Goal: Information Seeking & Learning: Learn about a topic

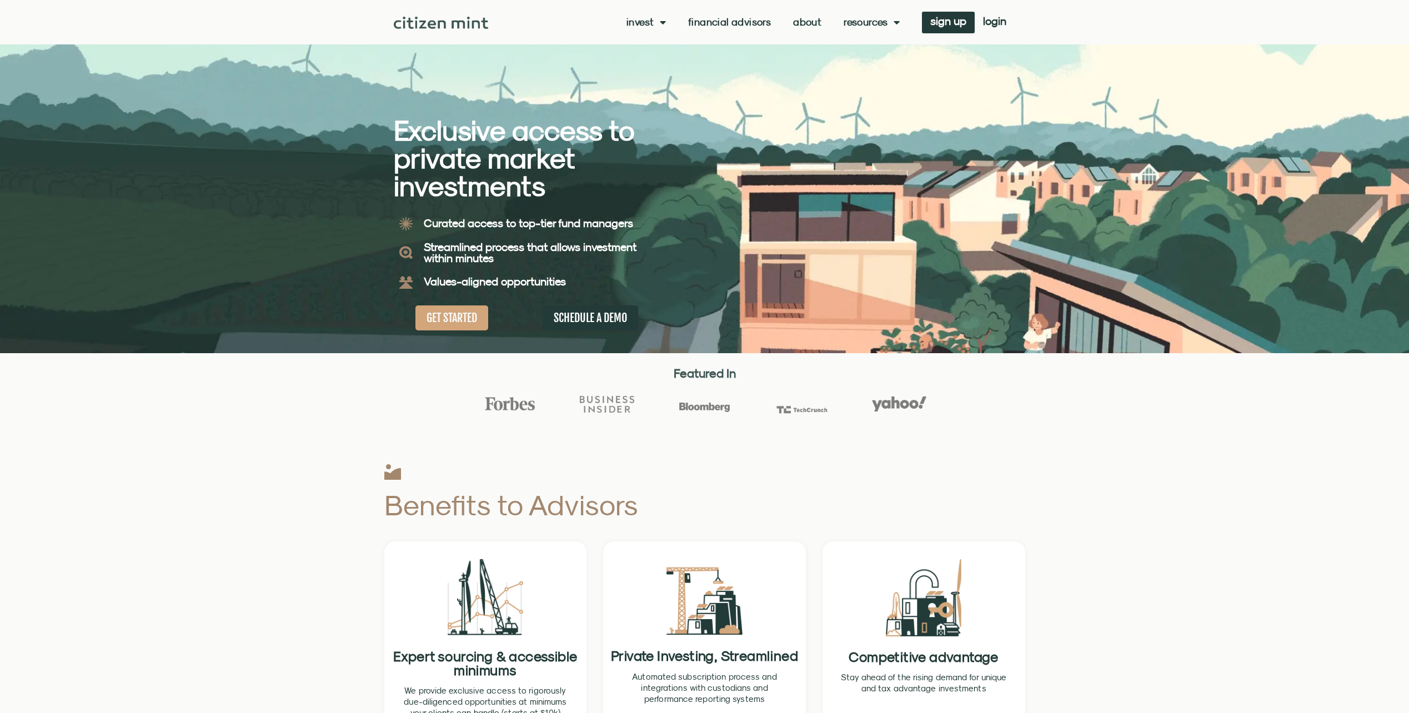
drag, startPoint x: 1408, startPoint y: 125, endPoint x: 1393, endPoint y: 225, distance: 101.1
click at [1393, 225] on div at bounding box center [704, 176] width 1409 height 353
click at [1085, 418] on div at bounding box center [704, 415] width 1409 height 51
click at [809, 18] on link "About" at bounding box center [807, 22] width 28 height 11
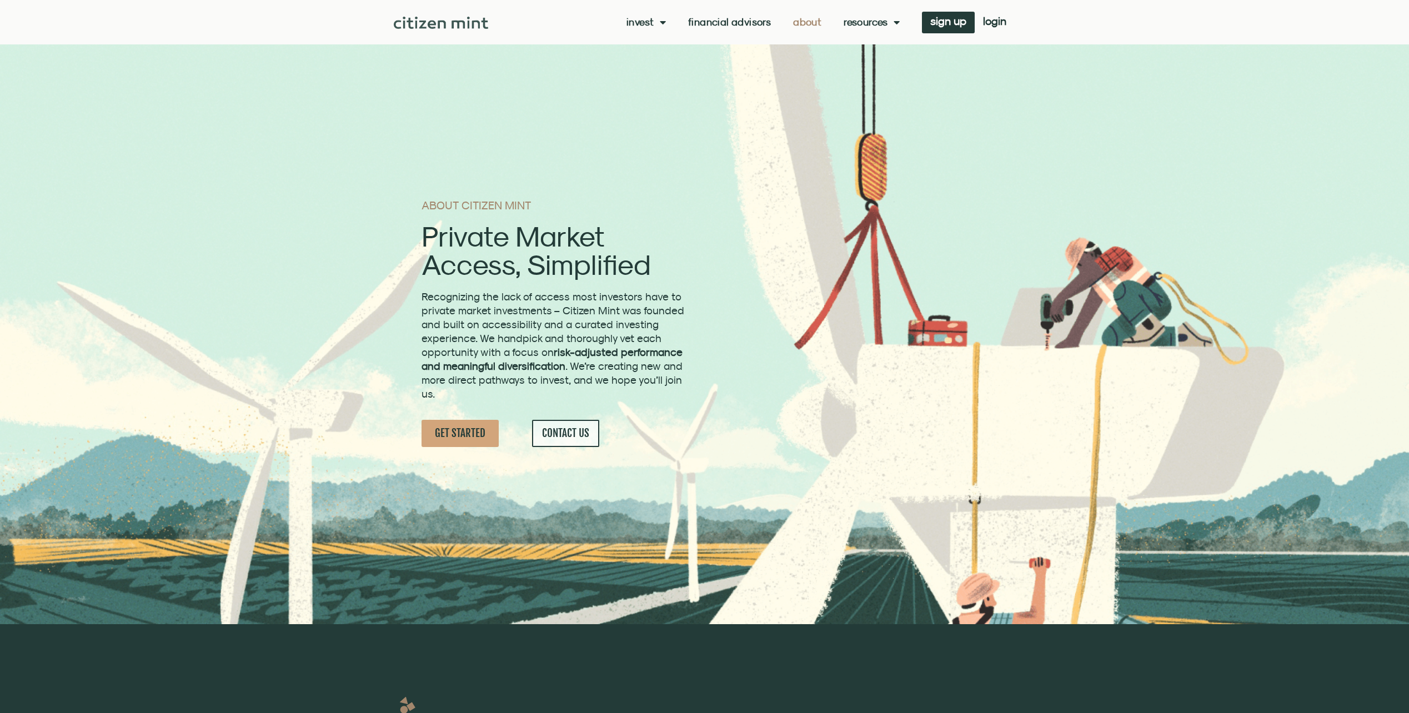
click at [735, 19] on link "Financial Advisors" at bounding box center [729, 22] width 83 height 11
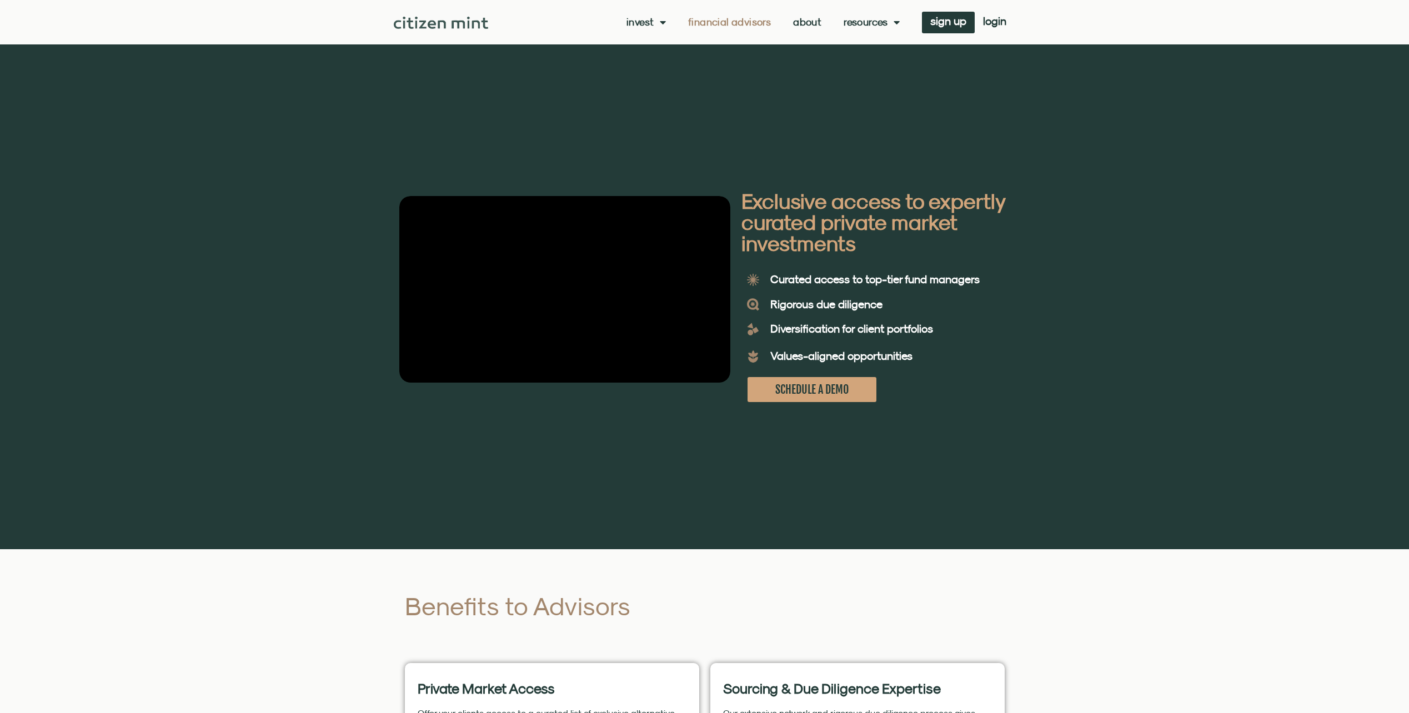
click at [808, 18] on link "About" at bounding box center [807, 22] width 28 height 11
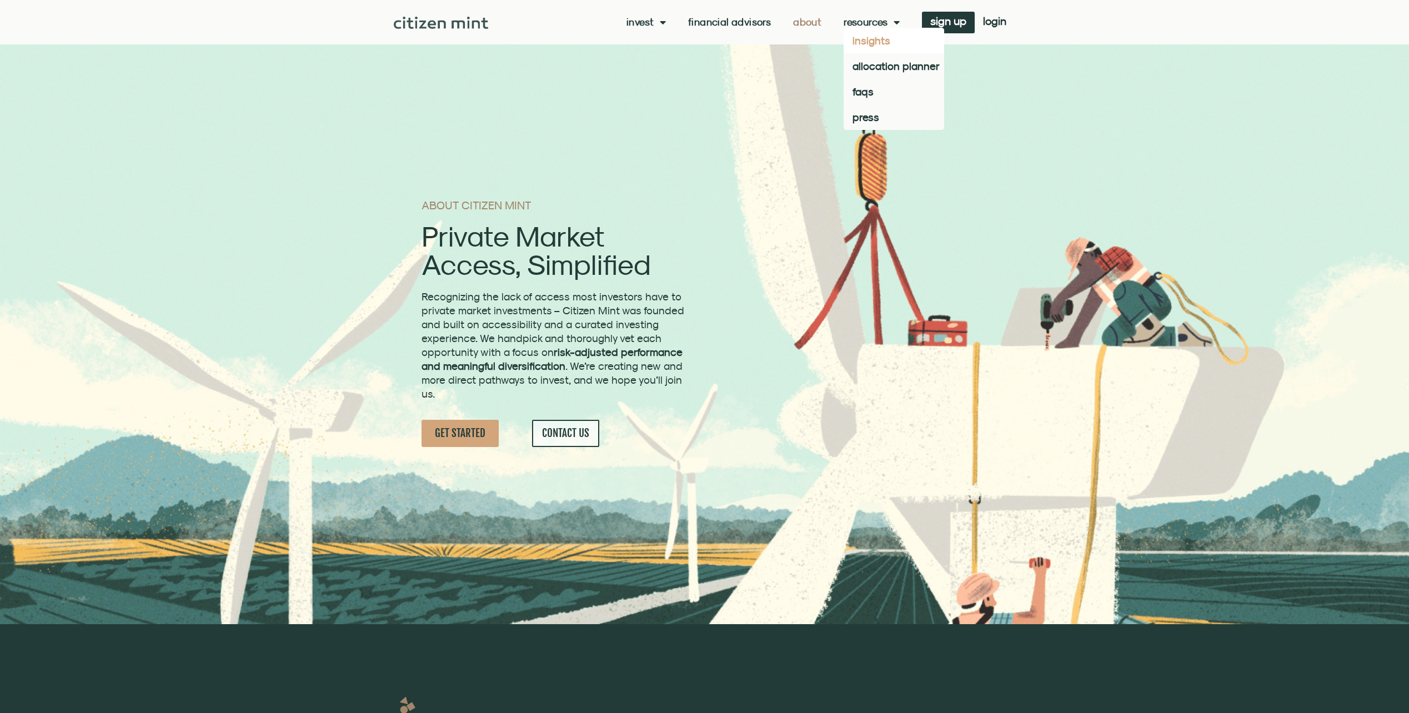
click at [871, 41] on link "insights" at bounding box center [894, 41] width 101 height 26
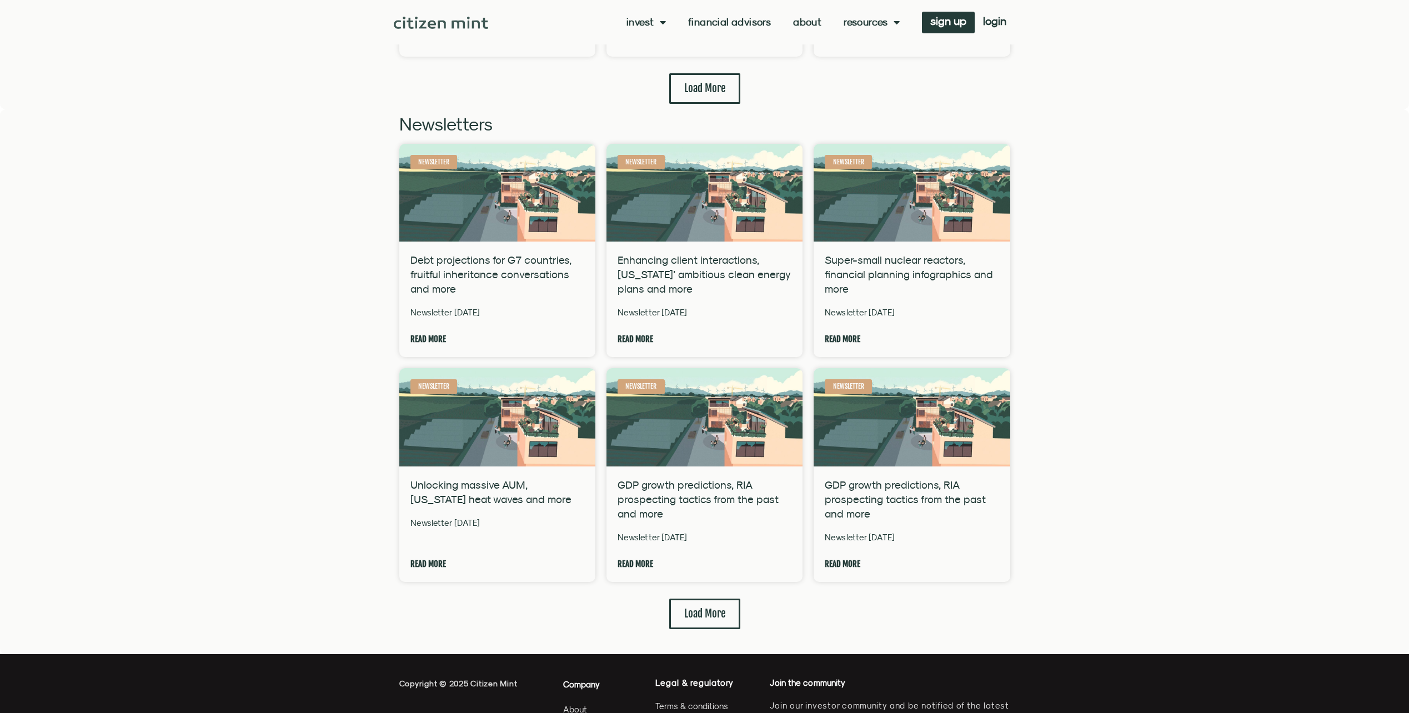
scroll to position [2634, 0]
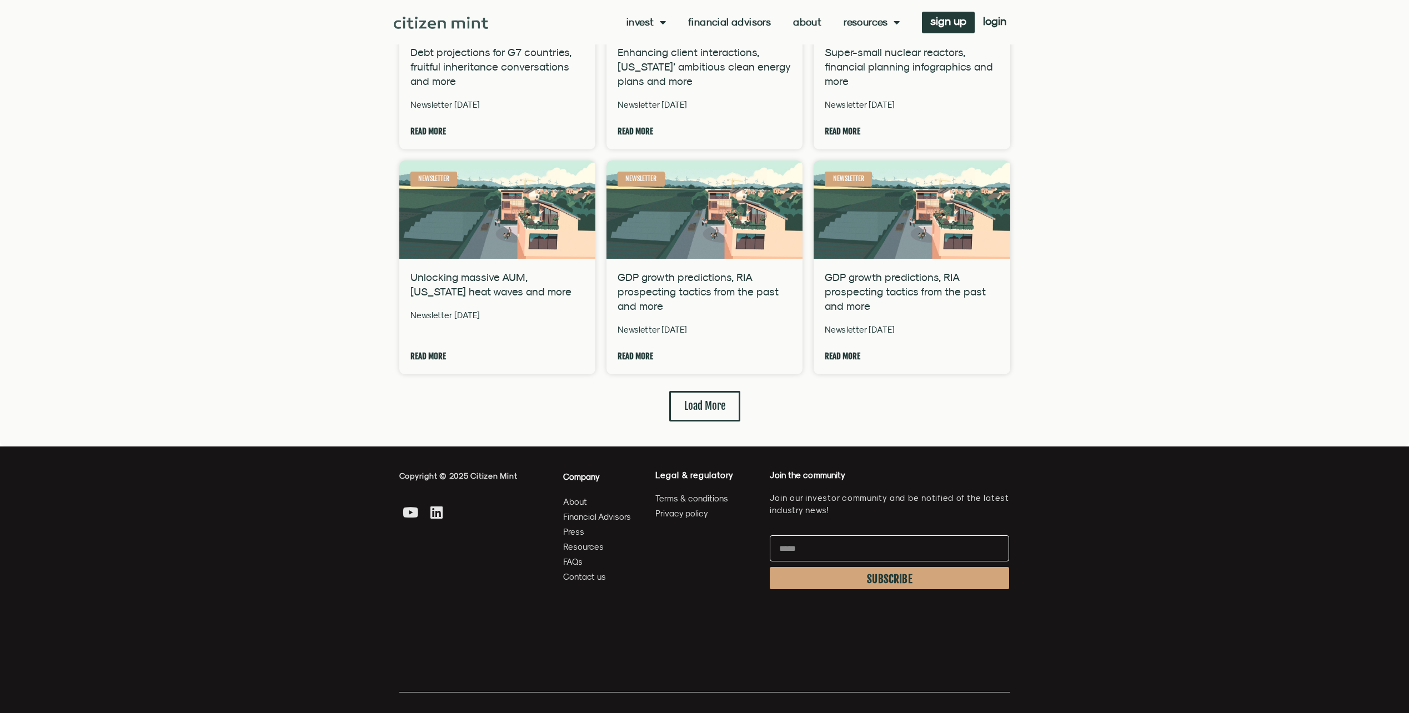
click at [580, 495] on span "About" at bounding box center [575, 502] width 24 height 14
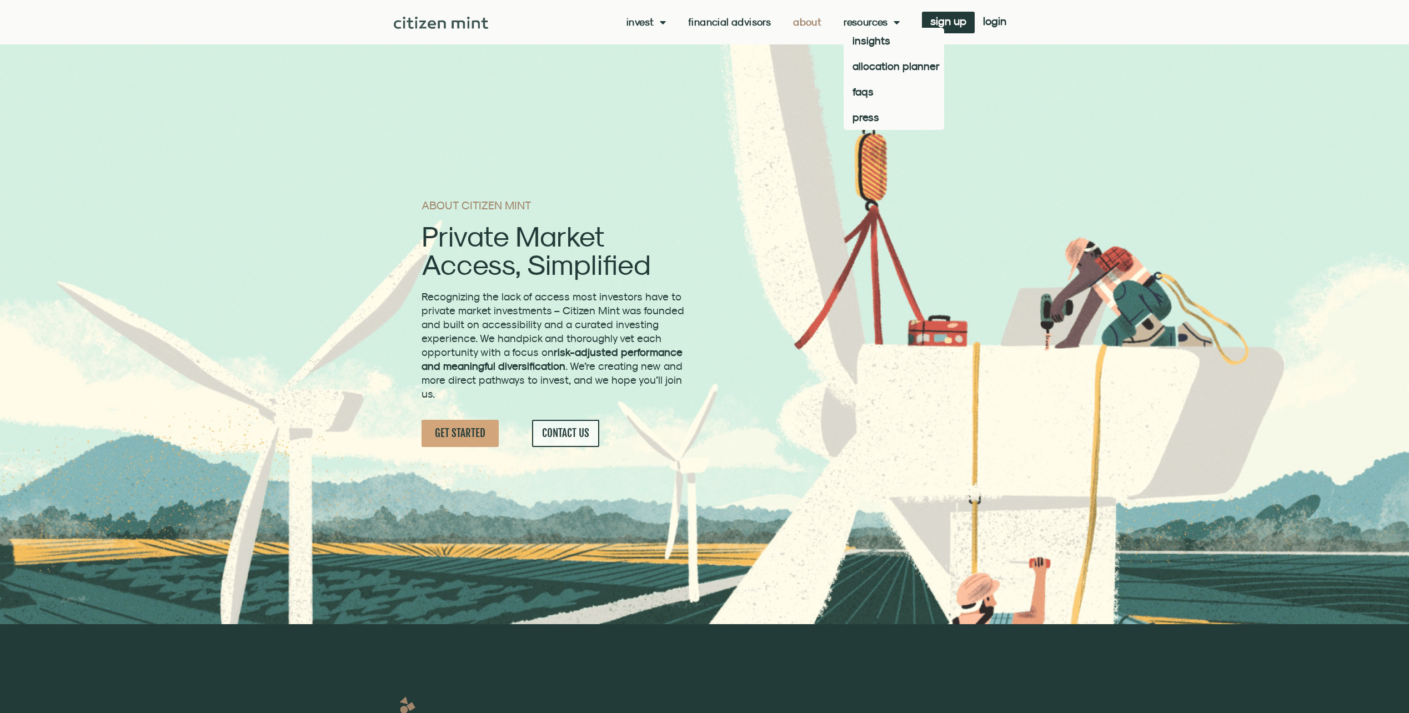
click at [894, 19] on span "Menu" at bounding box center [894, 22] width 12 height 21
